Goal: Check status: Check status

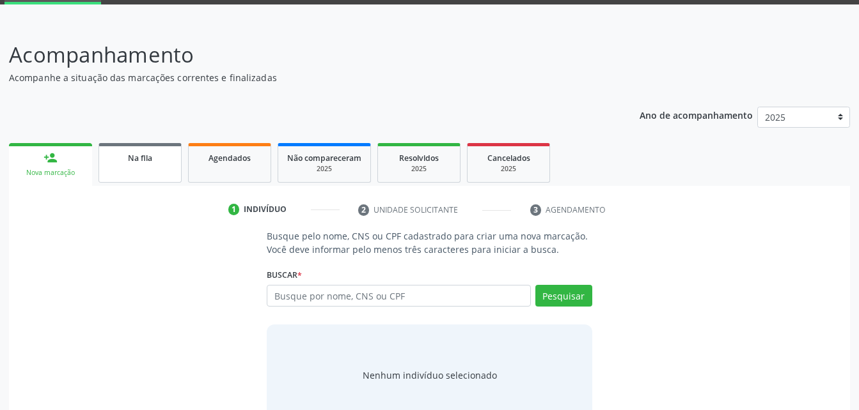
click at [148, 159] on span "Na fila" at bounding box center [140, 158] width 24 height 11
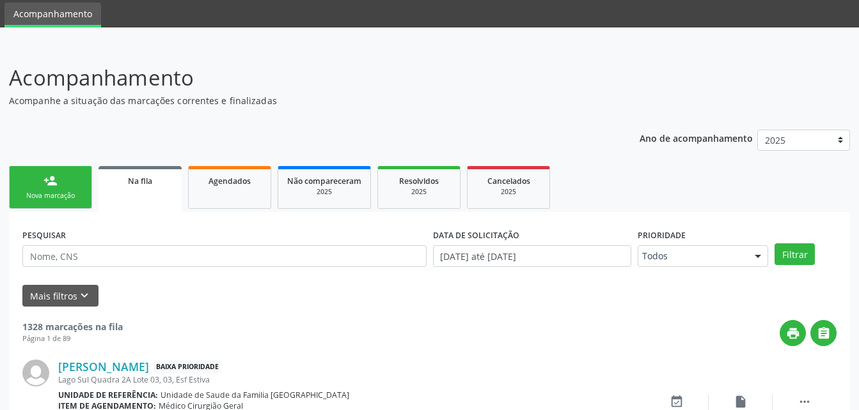
scroll to position [66, 0]
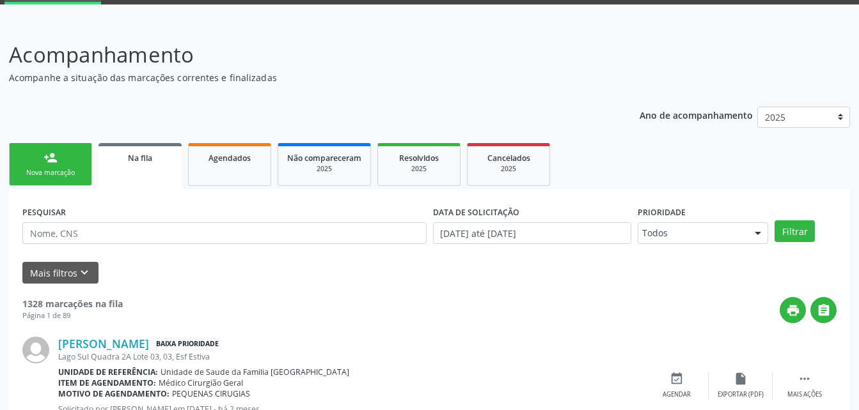
click at [126, 259] on form "PESQUISAR DATA DE SOLICITAÇÃO [DATE] até [DATE] Prioridade Todos Todos Baixa Pr…" at bounding box center [429, 243] width 814 height 81
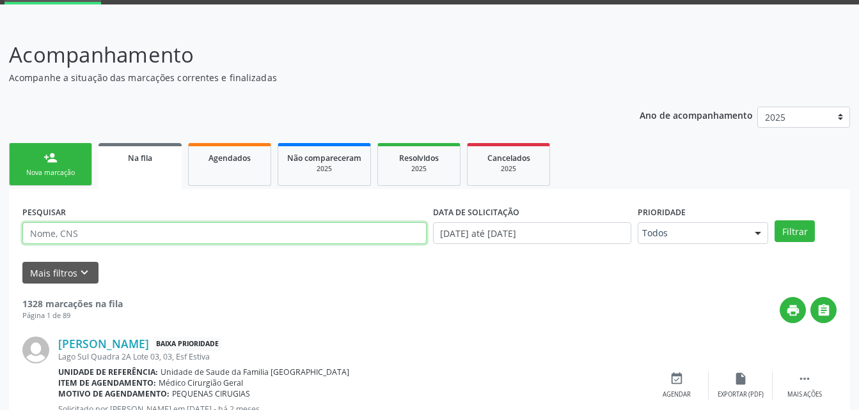
click at [125, 235] on input "text" at bounding box center [224, 233] width 404 height 22
type input "[PERSON_NAME]"
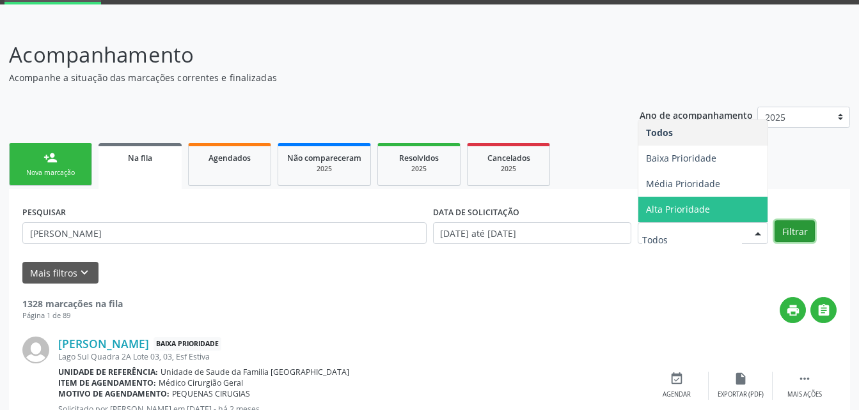
click at [789, 233] on button "Filtrar" at bounding box center [794, 232] width 40 height 22
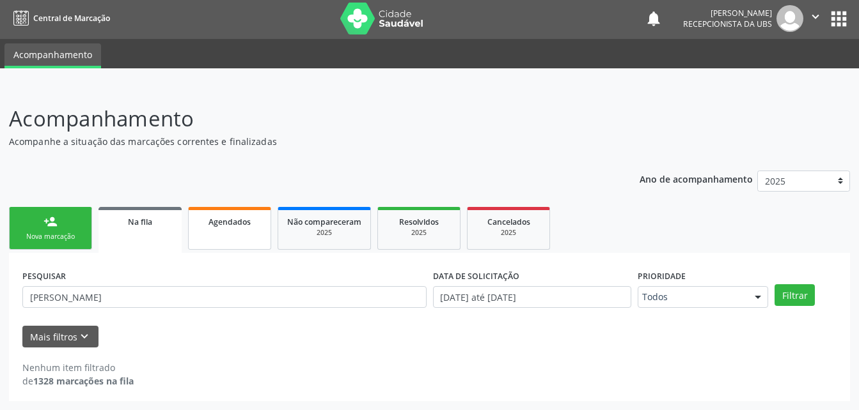
scroll to position [0, 0]
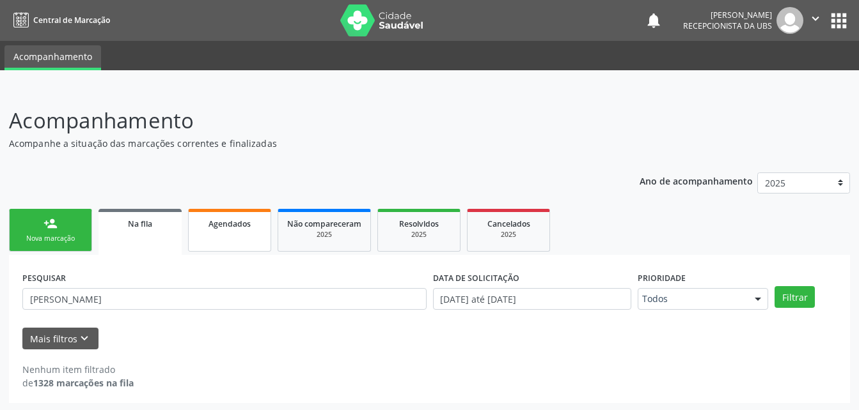
click at [228, 241] on link "Agendados" at bounding box center [229, 230] width 83 height 43
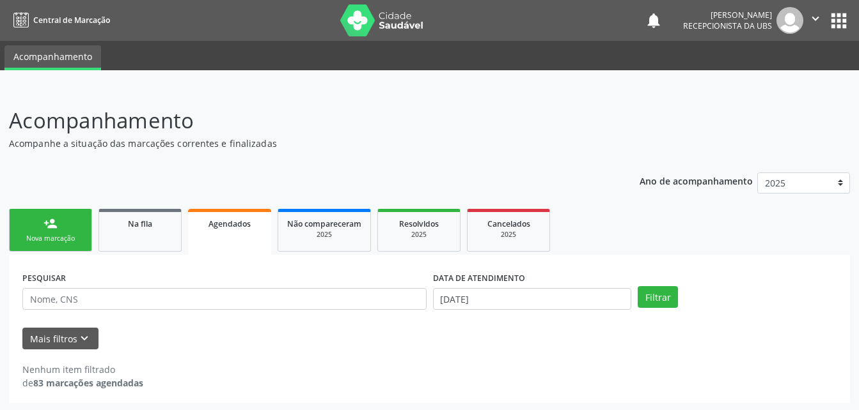
scroll to position [2, 0]
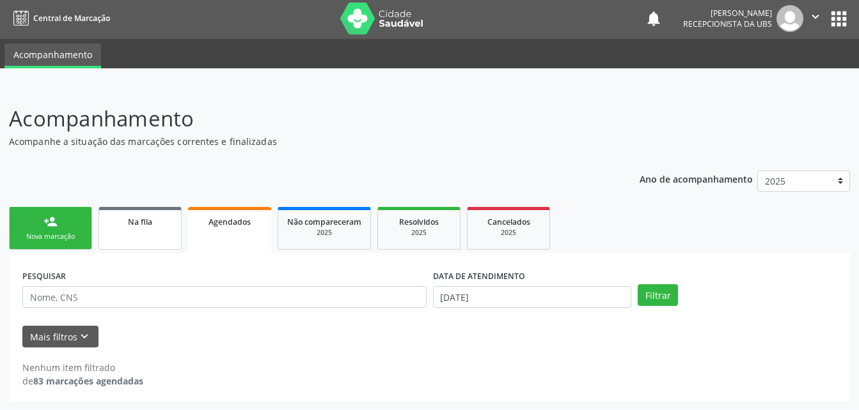
click at [125, 230] on link "Na fila" at bounding box center [139, 228] width 83 height 43
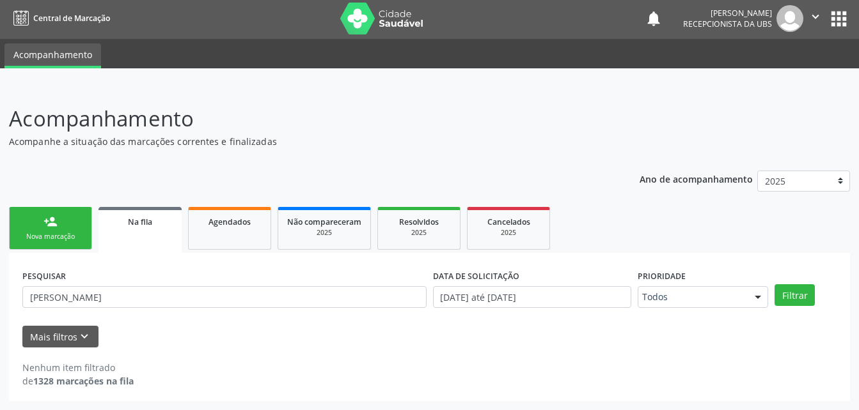
click at [134, 231] on link "Na fila" at bounding box center [139, 230] width 83 height 46
click at [166, 291] on input "[PERSON_NAME]" at bounding box center [224, 297] width 404 height 22
click at [793, 293] on button "Filtrar" at bounding box center [794, 295] width 40 height 22
